Goal: Communication & Community: Answer question/provide support

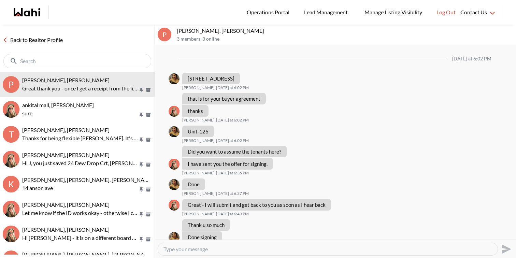
scroll to position [718, 0]
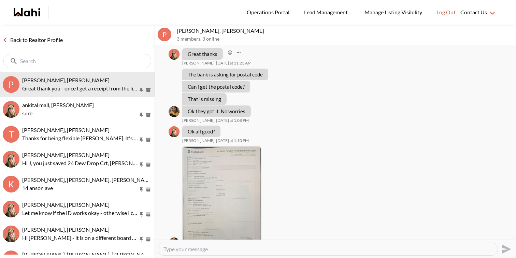
scroll to position [386, 0]
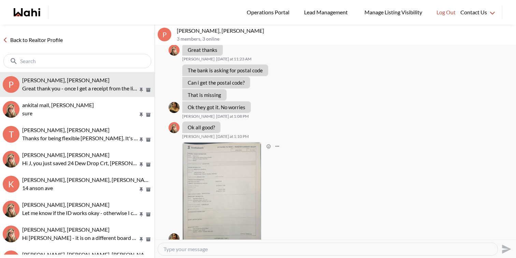
click at [234, 171] on img at bounding box center [222, 193] width 78 height 101
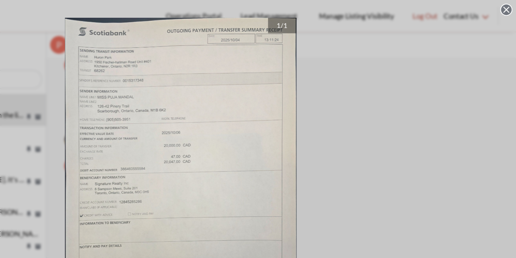
click at [437, 84] on div "1 / 1" at bounding box center [258, 129] width 516 height 258
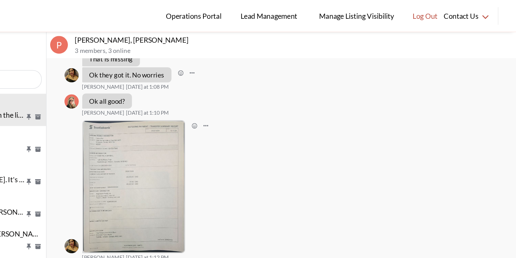
scroll to position [458, 0]
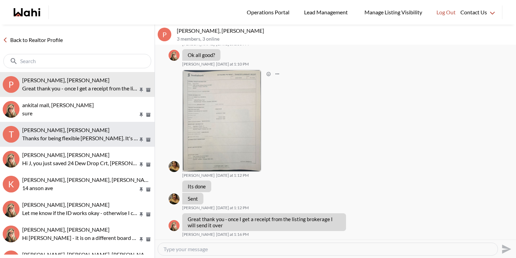
click at [85, 122] on button "t tom smith, Naveen, Barbara Thanks for being flexible Tom. It's very rare that…" at bounding box center [77, 134] width 155 height 25
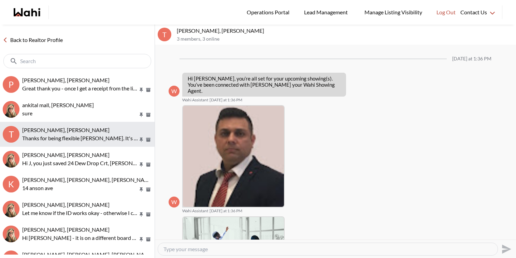
scroll to position [396, 0]
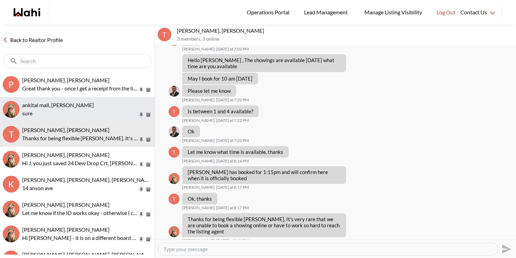
click at [90, 111] on p "sure" at bounding box center [80, 113] width 116 height 8
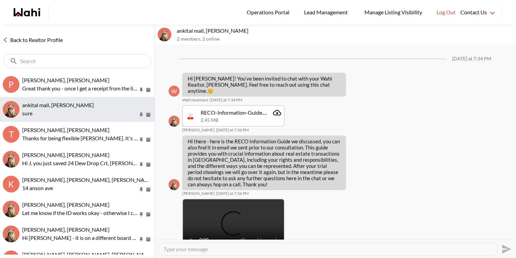
scroll to position [438, 0]
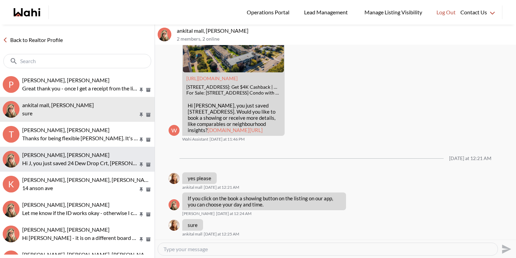
click at [90, 155] on div "J D, Barbara" at bounding box center [87, 154] width 130 height 7
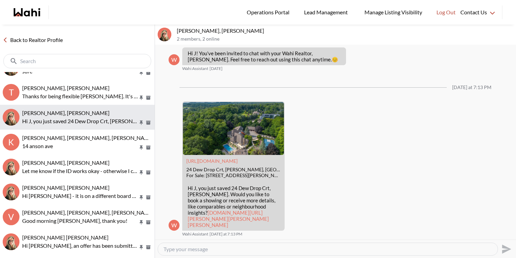
scroll to position [53, 0]
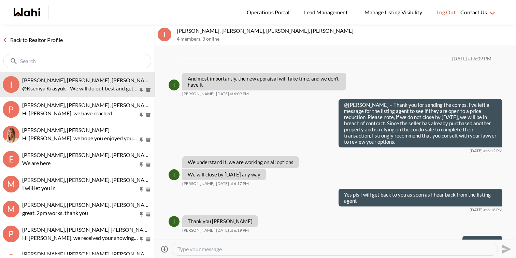
scroll to position [512, 0]
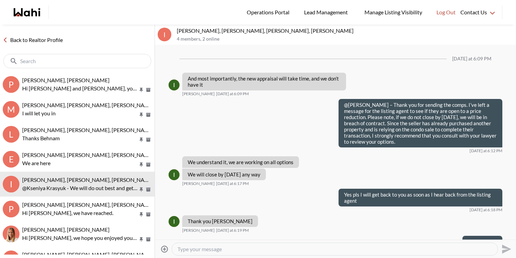
scroll to position [512, 0]
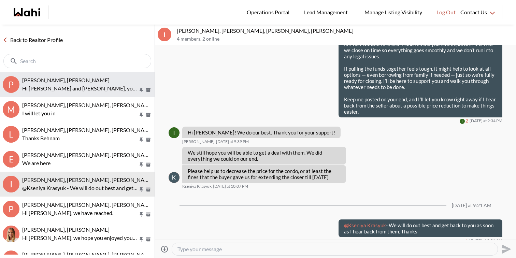
click at [75, 84] on p "Hi Pallawi and Nitin, you just saved 225 Stewart St, Whitby. Would you like to …" at bounding box center [80, 88] width 116 height 8
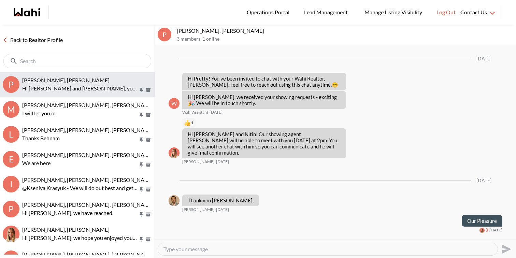
scroll to position [456, 0]
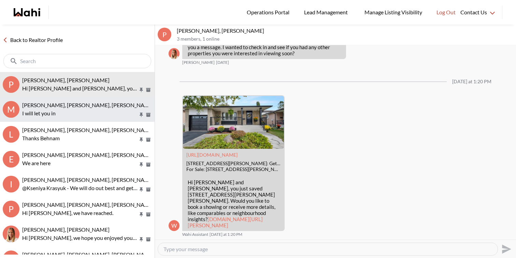
click at [76, 110] on p "I will let you in" at bounding box center [80, 113] width 116 height 8
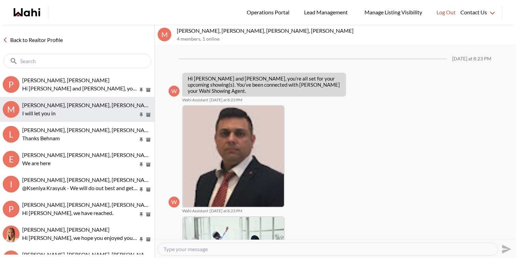
scroll to position [381, 0]
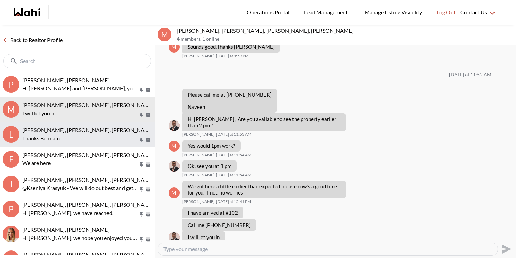
click at [85, 143] on button "L Luisa Diaz, Rey Abella, Paul, Michelle Thanks Behnam" at bounding box center [77, 134] width 155 height 25
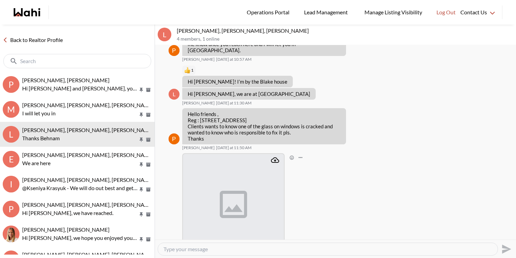
scroll to position [425, 0]
click at [237, 173] on img at bounding box center [233, 204] width 101 height 101
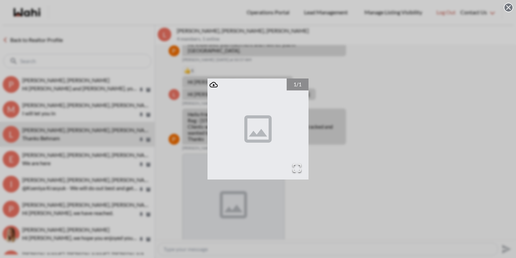
click at [373, 126] on div "1 / 1" at bounding box center [258, 129] width 516 height 258
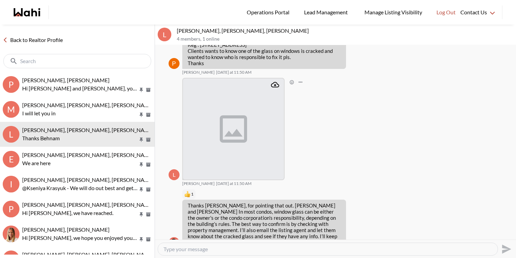
scroll to position [532, 0]
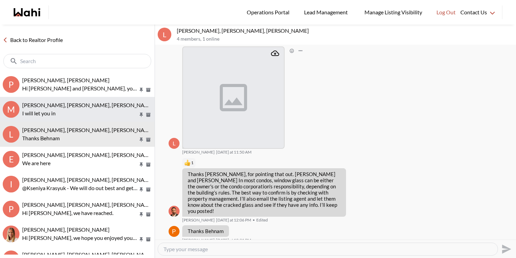
click at [90, 120] on button "M Michael Man, Maria Odejar, Naveen, Michelle I will let you in" at bounding box center [77, 109] width 155 height 25
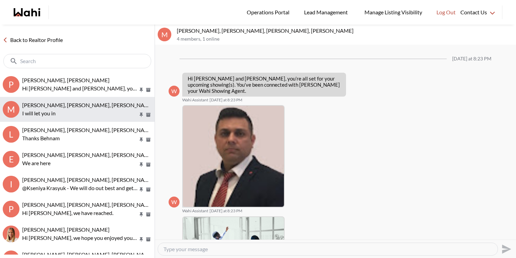
scroll to position [381, 0]
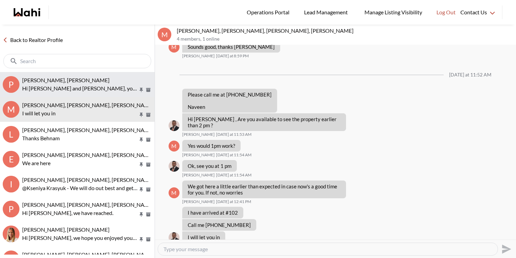
click at [91, 91] on p "Hi Pallawi and Nitin, you just saved 225 Stewart St, Whitby. Would you like to …" at bounding box center [80, 88] width 116 height 8
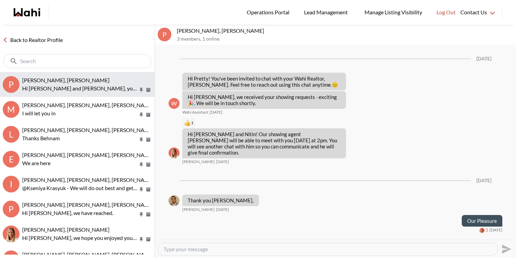
scroll to position [456, 0]
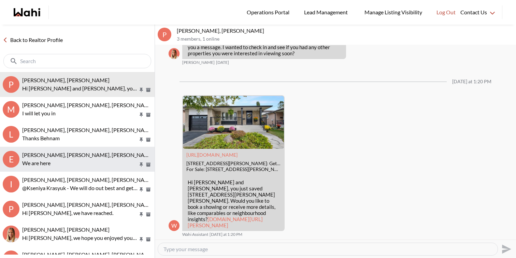
click at [97, 159] on p "We are here" at bounding box center [80, 163] width 116 height 8
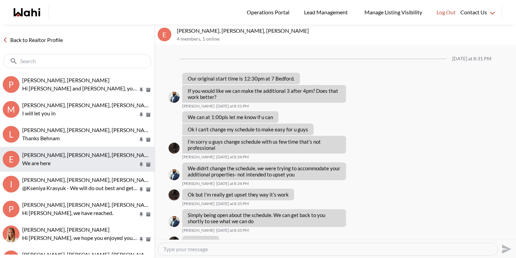
scroll to position [461, 0]
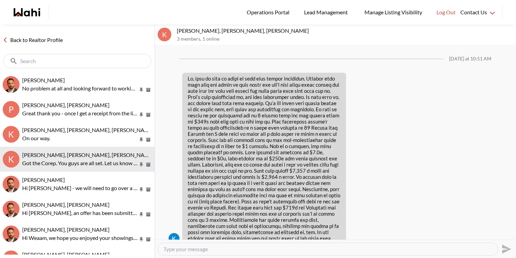
scroll to position [876, 0]
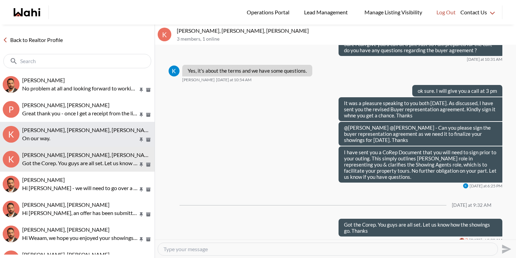
click at [76, 131] on span "Kevin McKay, Fawzia Sheikh, Khalid, Behnam" at bounding box center [88, 130] width 132 height 6
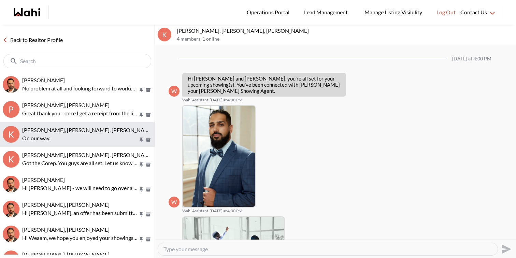
scroll to position [612, 0]
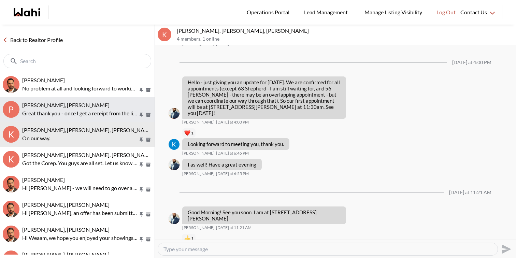
click at [75, 110] on p "Great thank you - once I get a receipt from the listing brokerage I will send i…" at bounding box center [80, 113] width 116 height 8
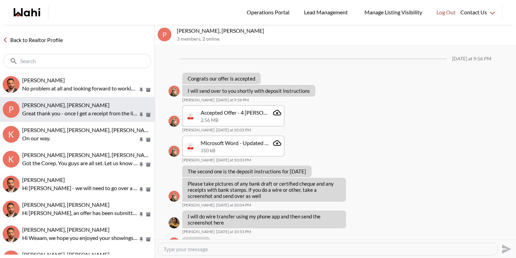
scroll to position [458, 0]
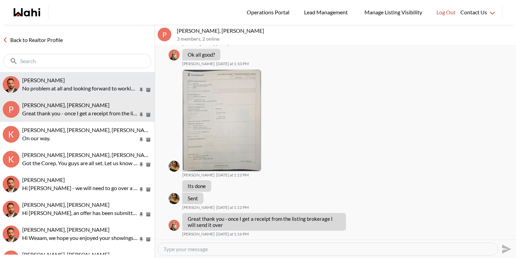
click at [66, 90] on p "No problem at all and looking forward to working with you!" at bounding box center [80, 88] width 116 height 8
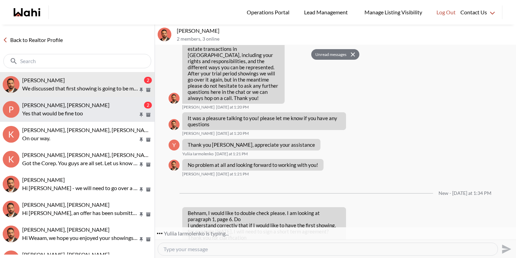
scroll to position [239, 0]
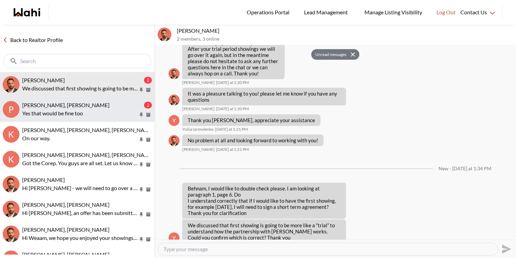
click at [111, 105] on div "Puja Mandal, Barbara, Behnam" at bounding box center [82, 105] width 120 height 7
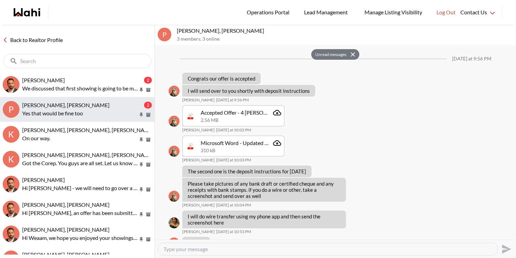
scroll to position [548, 0]
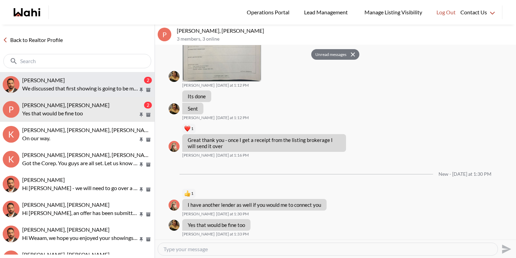
click at [61, 83] on span "Yuliia Iarmolenko, Behnam" at bounding box center [43, 80] width 43 height 6
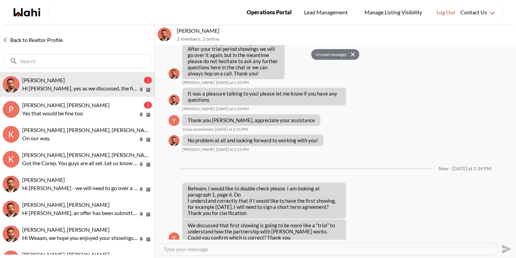
scroll to position [284, 0]
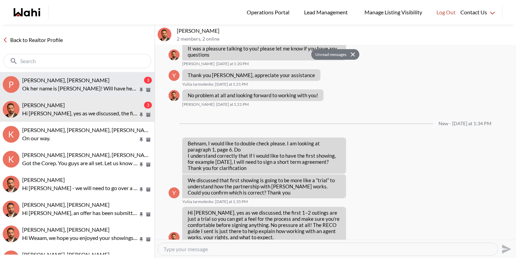
click at [52, 82] on span "Puja Mandal, Barbara, Behnam" at bounding box center [65, 80] width 87 height 6
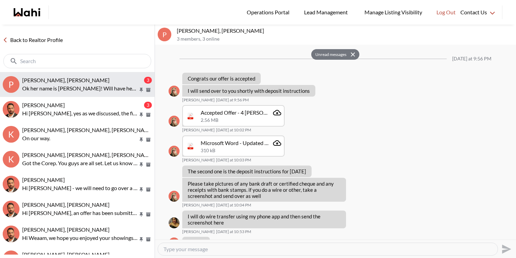
scroll to position [568, 0]
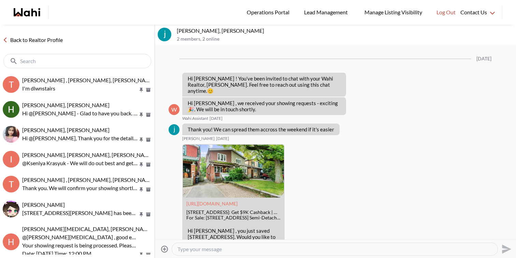
scroll to position [805, 0]
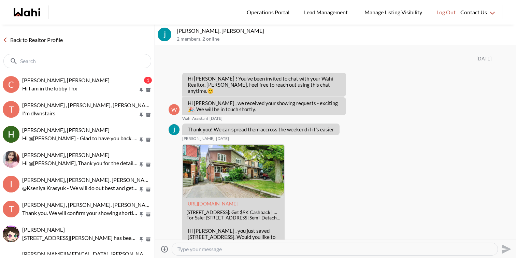
scroll to position [805, 0]
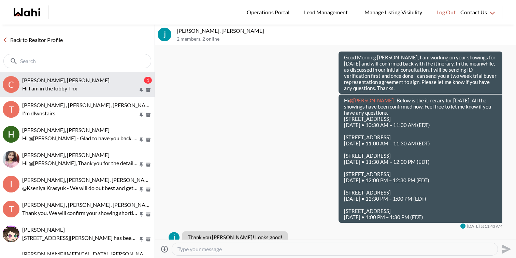
click at [94, 83] on div "[PERSON_NAME], [PERSON_NAME] 1 Hi I am in the lobby Thx" at bounding box center [87, 85] width 130 height 16
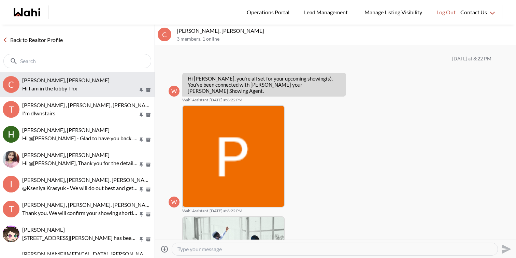
scroll to position [609, 0]
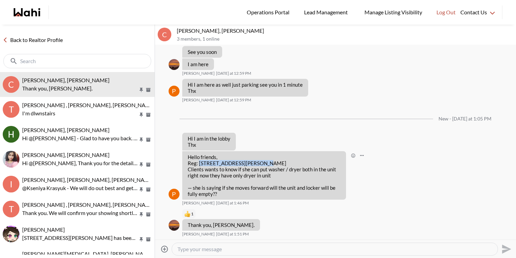
drag, startPoint x: 258, startPoint y: 163, endPoint x: 199, endPoint y: 163, distance: 58.7
click at [199, 163] on p "Hello friends, Reg: [STREET_ADDRESS][PERSON_NAME] Clients wants to know if she …" at bounding box center [264, 166] width 153 height 25
copy p "[STREET_ADDRESS][PERSON_NAME]"
click at [251, 165] on p "Hello friends, Reg: [STREET_ADDRESS][PERSON_NAME] Clients wants to know if she …" at bounding box center [264, 166] width 153 height 25
drag, startPoint x: 276, startPoint y: 176, endPoint x: 187, endPoint y: 166, distance: 89.2
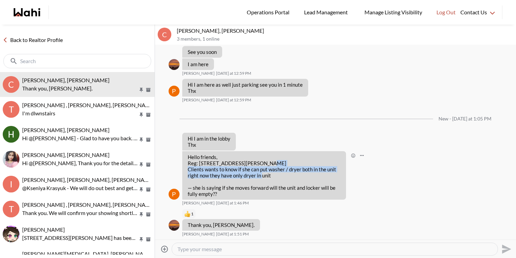
click at [187, 166] on div "Hello friends, Reg: [STREET_ADDRESS][PERSON_NAME] Clients wants to know if she …" at bounding box center [264, 175] width 164 height 48
copy p "Clients wants to know if she can put washer / dryer both in the unit right now …"
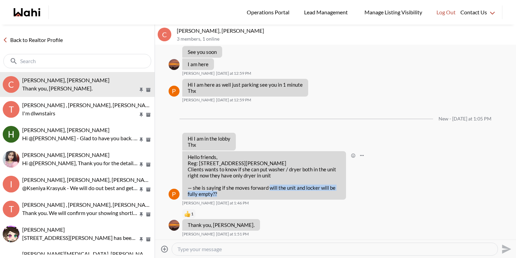
drag, startPoint x: 269, startPoint y: 188, endPoint x: 320, endPoint y: 195, distance: 51.6
click at [320, 195] on p "— she is saying if she moves forward will the unit and locker will be fully emp…" at bounding box center [264, 191] width 153 height 12
copy p "will the unit and locker will be fully empty??"
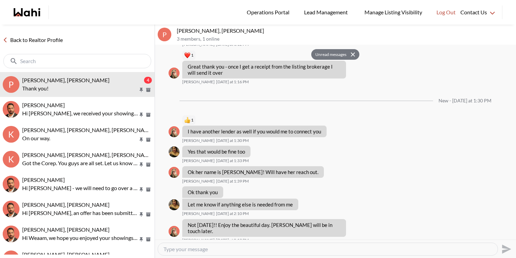
scroll to position [662, 0]
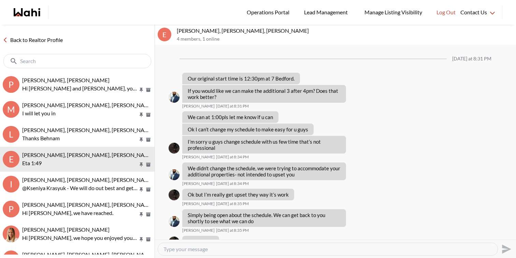
scroll to position [509, 0]
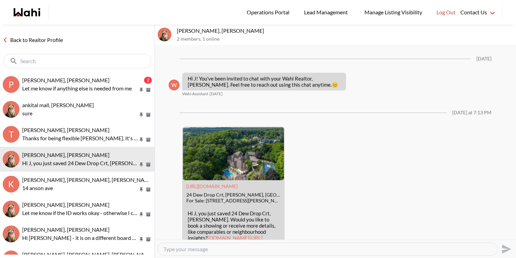
scroll to position [31, 0]
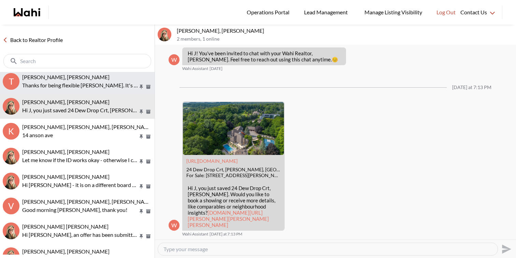
click at [68, 83] on p "Thanks for being flexible [PERSON_NAME]. It's very rare that we are unable to b…" at bounding box center [80, 85] width 116 height 8
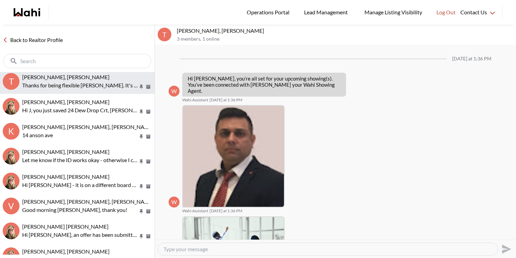
scroll to position [396, 0]
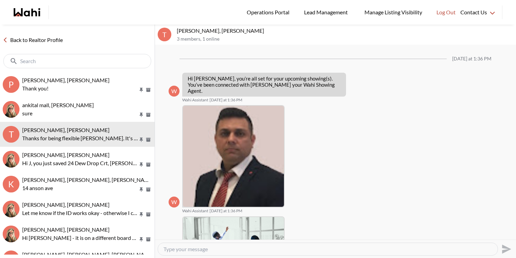
scroll to position [396, 0]
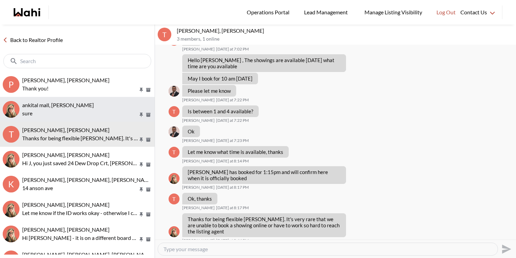
click at [56, 108] on span "ankital mall, [PERSON_NAME]" at bounding box center [58, 105] width 72 height 6
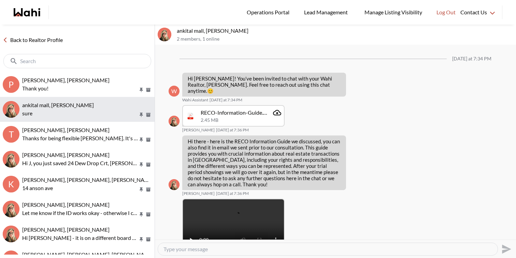
scroll to position [438, 0]
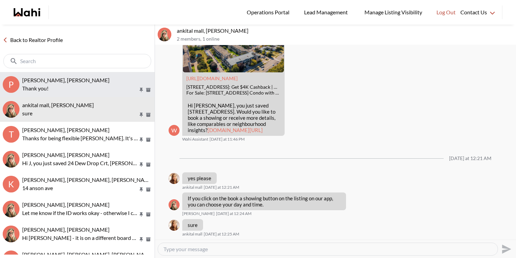
click at [79, 87] on p "Thank you!" at bounding box center [80, 88] width 116 height 8
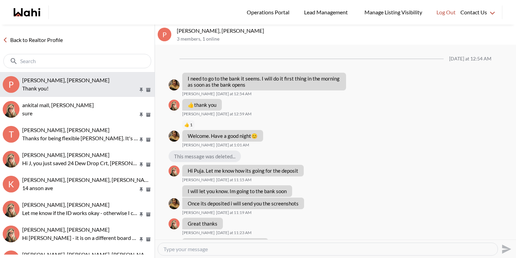
scroll to position [422, 0]
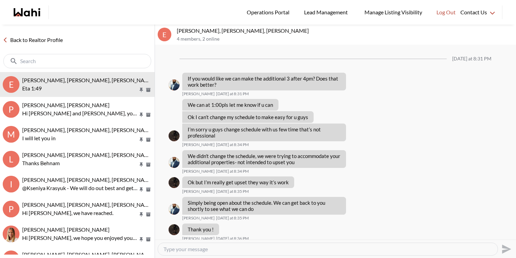
scroll to position [469, 0]
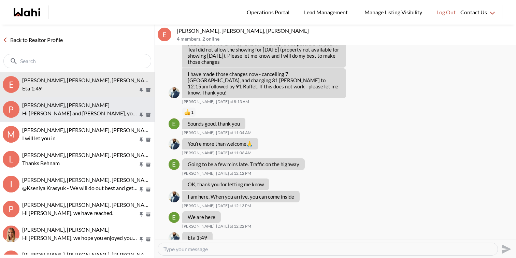
click at [42, 106] on span "Pallawi Kalyan, Nitin Kumar, Michelle" at bounding box center [65, 105] width 87 height 6
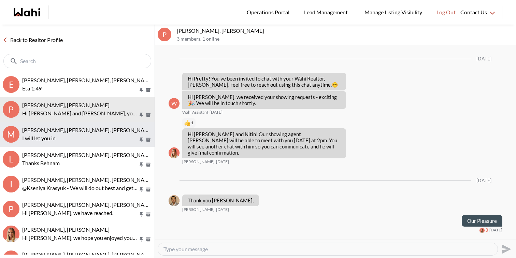
scroll to position [456, 0]
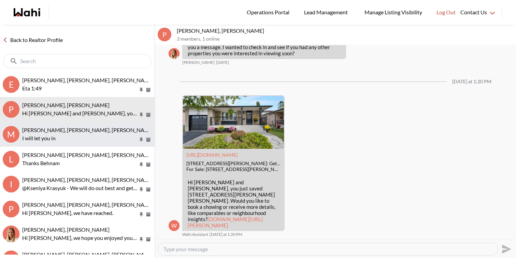
click at [43, 133] on span "Michael Man, Maria Odejar, Naveen, Michelle" at bounding box center [110, 130] width 177 height 6
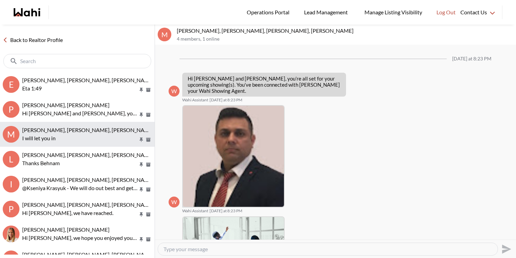
scroll to position [381, 0]
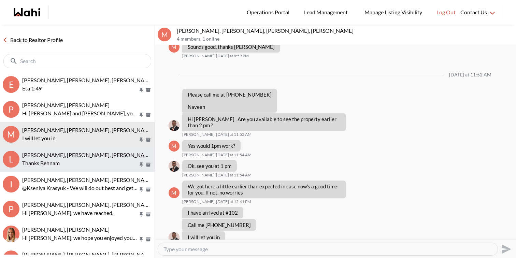
click at [44, 156] on span "Luisa Diaz, Rey Abella, Paul, Michelle" at bounding box center [88, 154] width 132 height 6
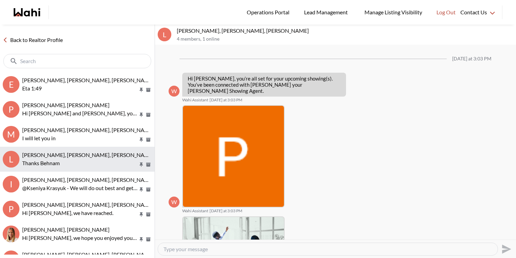
scroll to position [532, 0]
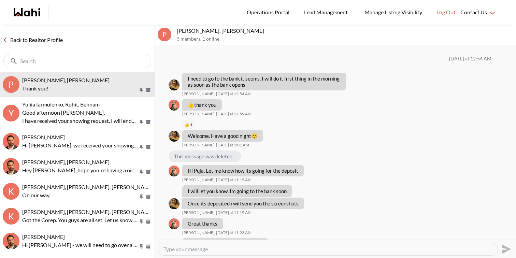
scroll to position [422, 0]
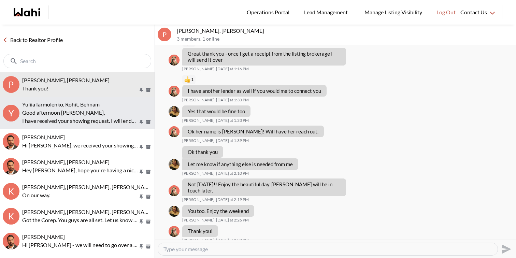
click at [62, 106] on span "Yuliia Iarmolenko, Rohit, Behnam" at bounding box center [60, 104] width 77 height 6
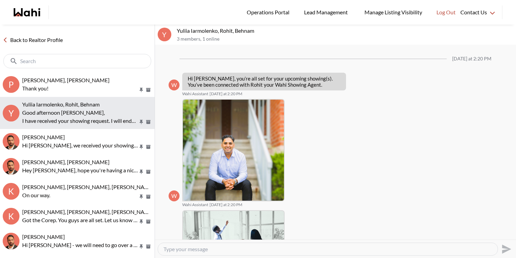
scroll to position [168, 0]
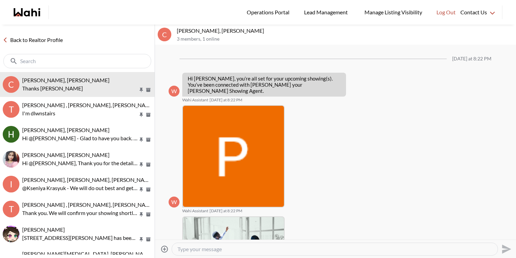
scroll to position [720, 0]
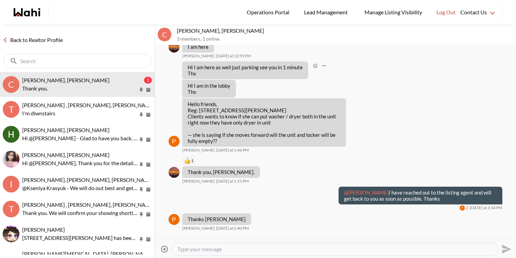
scroll to position [732, 0]
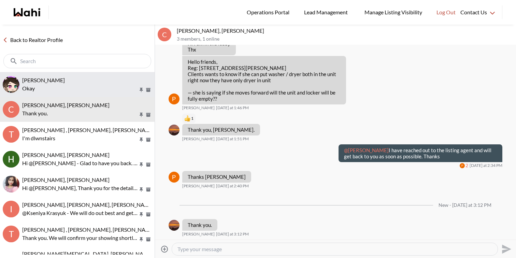
click at [74, 92] on p "Okay" at bounding box center [80, 88] width 116 height 8
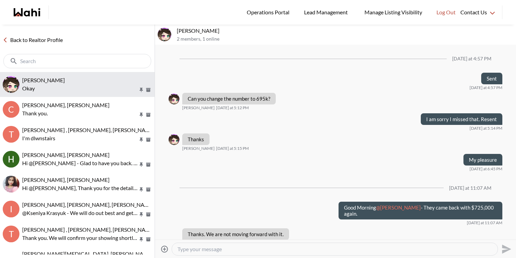
scroll to position [633, 0]
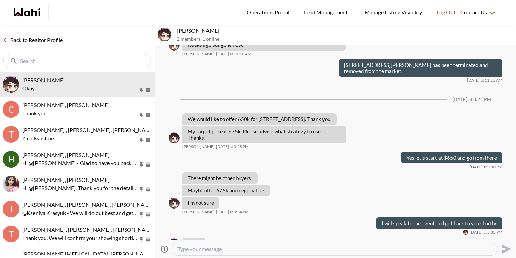
click at [241, 251] on textarea "Type your message" at bounding box center [334, 249] width 314 height 7
type textarea "K"
type textarea "Just spoke to the agent so we might want to put $675"
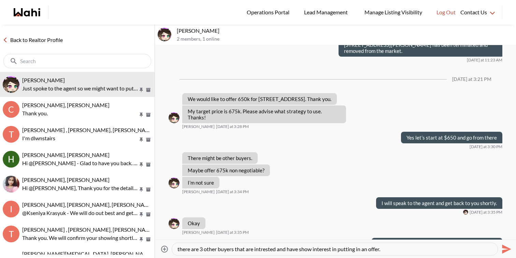
type textarea "there are 3 other buyers that are interested and have show interest in putting …"
click at [408, 251] on textarea "there are 3 other buyers that are interested and have show interest in putting …" at bounding box center [334, 249] width 314 height 7
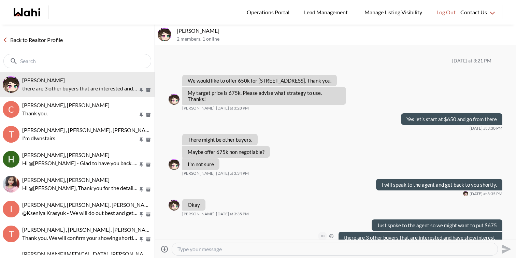
click at [322, 232] on button "Open Message Actions Menu" at bounding box center [322, 236] width 9 height 9
click at [303, 194] on button "Edit Message" at bounding box center [300, 195] width 55 height 12
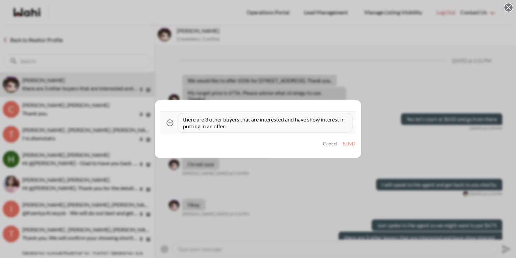
click at [185, 118] on textarea "there are 3 other buyers that are interested and have show interest in putting …" at bounding box center [265, 123] width 164 height 14
type textarea "There are 3 other buyers that are interested and have shown interest in putting…"
click at [351, 145] on button "Send" at bounding box center [349, 144] width 13 height 6
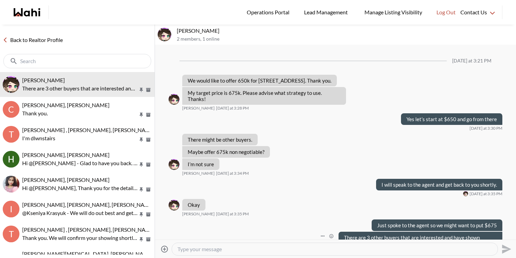
click at [239, 246] on textarea "Type your message" at bounding box center [334, 249] width 314 height 7
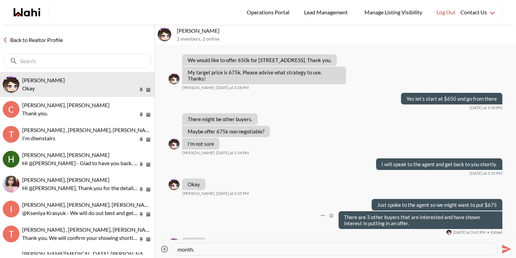
scroll to position [0, 0]
type textarea "She suggested a 30 days closing but I will leave that up to you as the property…"
click at [507, 248] on icon "Send" at bounding box center [506, 248] width 9 height 9
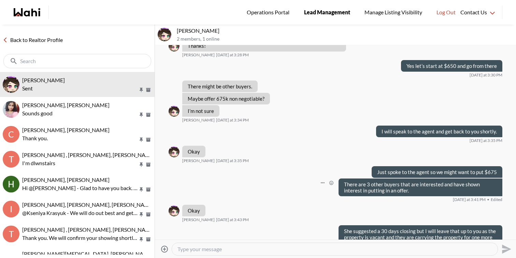
scroll to position [847, 0]
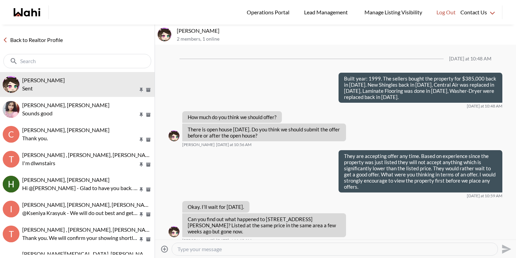
scroll to position [390, 0]
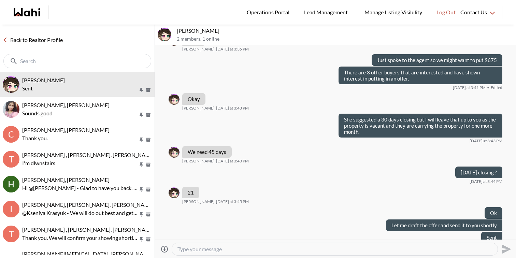
click at [287, 253] on div at bounding box center [334, 249] width 325 height 12
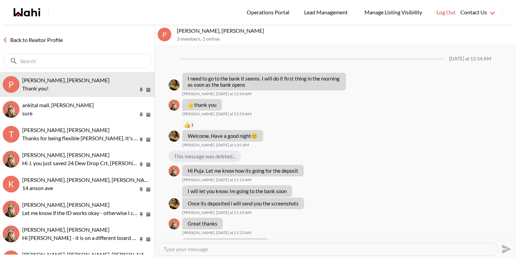
scroll to position [422, 0]
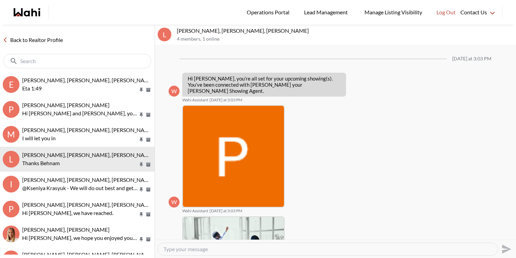
scroll to position [532, 0]
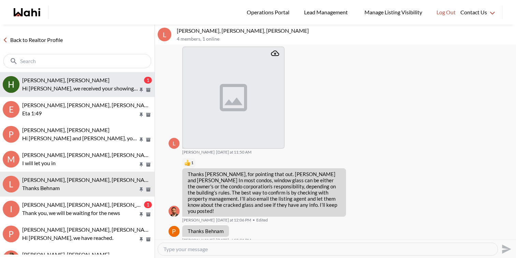
click at [76, 86] on p "Hi [PERSON_NAME], we received your showing requests - exciting 🎉 . We will be i…" at bounding box center [80, 88] width 116 height 8
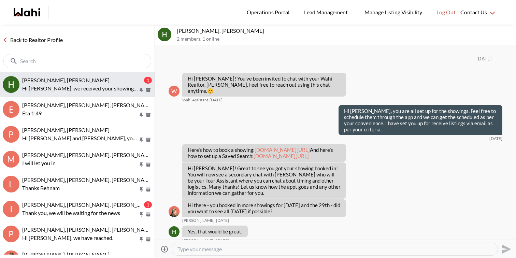
scroll to position [1939, 0]
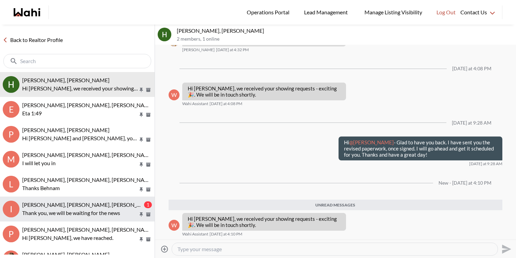
click at [105, 214] on p "Thank you, we will be waiting for the news" at bounding box center [80, 213] width 116 height 8
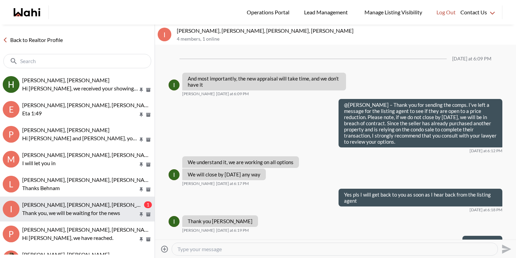
scroll to position [576, 0]
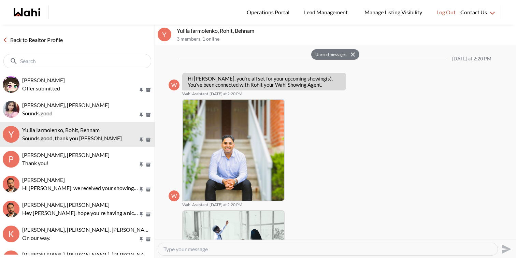
scroll to position [240, 0]
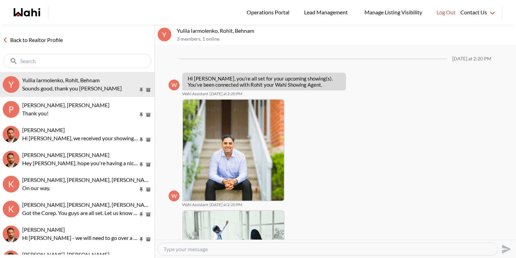
scroll to position [236, 0]
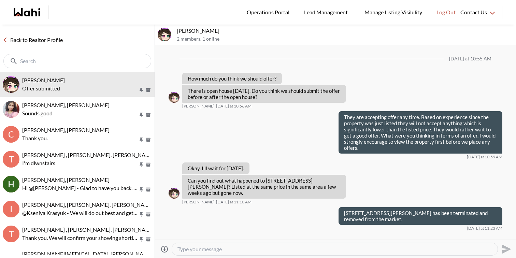
scroll to position [364, 0]
